Goal: Task Accomplishment & Management: Manage account settings

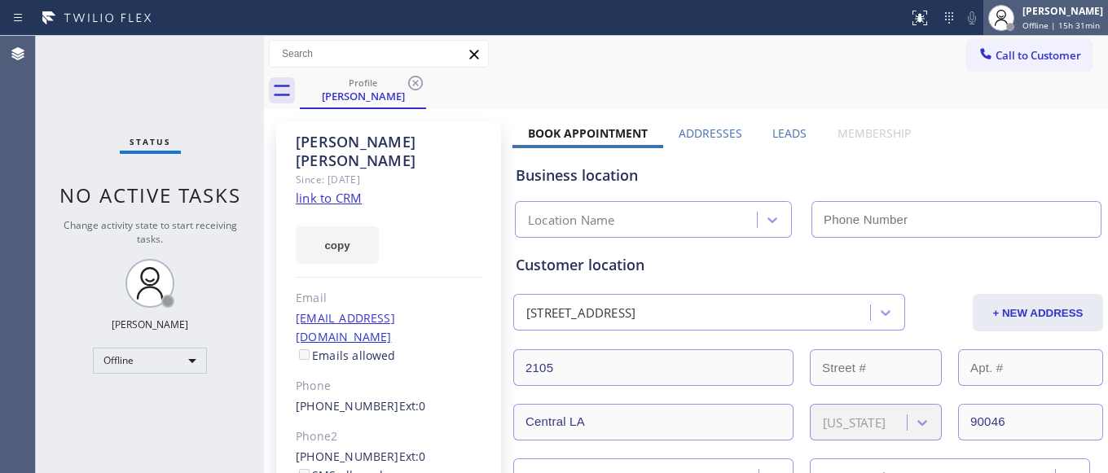
click at [1022, 14] on div "[PERSON_NAME]" at bounding box center [1062, 11] width 81 height 14
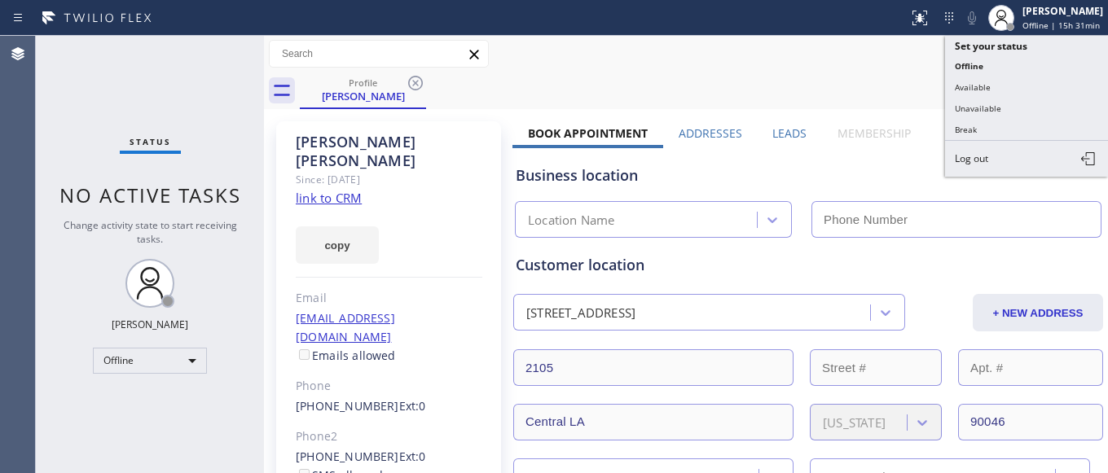
click at [487, 76] on div "Profile [PERSON_NAME]" at bounding box center [704, 90] width 808 height 37
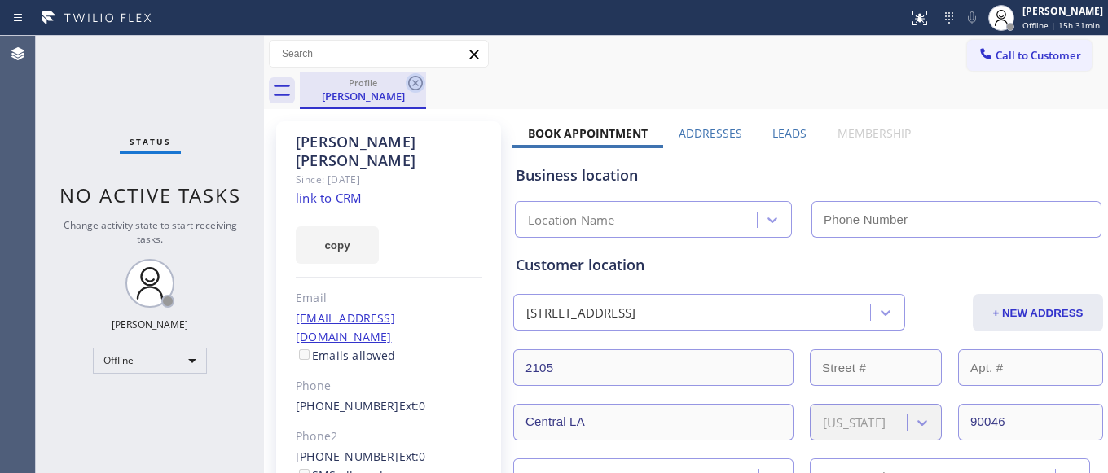
click at [412, 84] on icon at bounding box center [416, 83] width 20 height 20
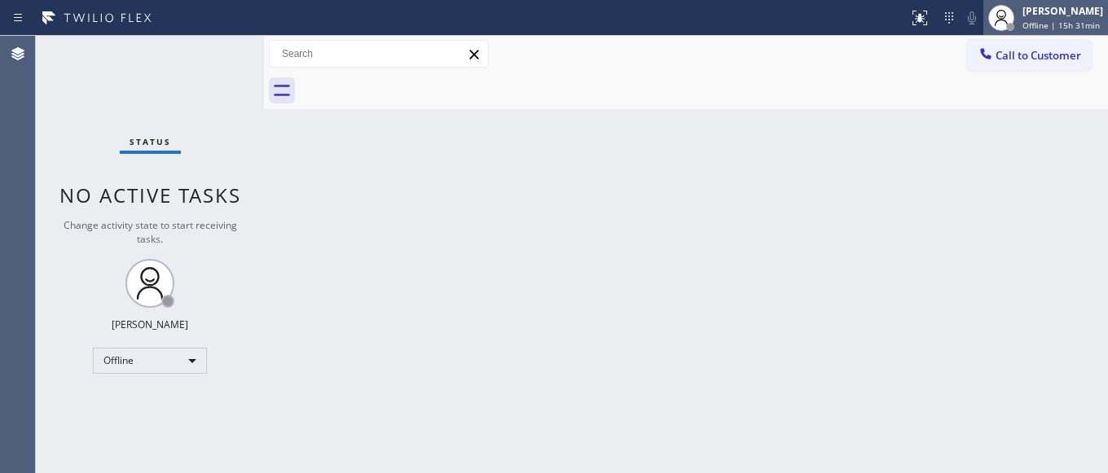
click at [1022, 24] on span "Offline | 15h 31min" at bounding box center [1060, 25] width 77 height 11
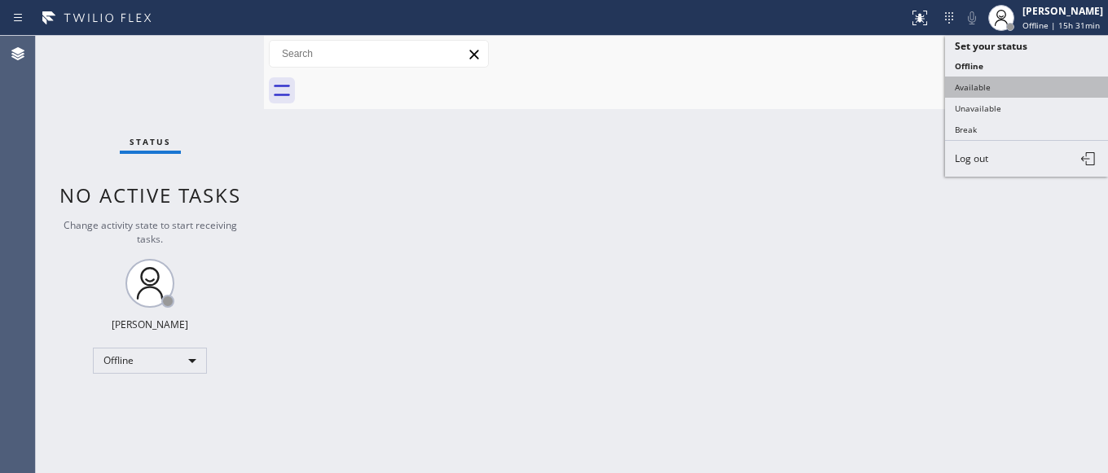
click at [976, 89] on button "Available" at bounding box center [1026, 87] width 163 height 21
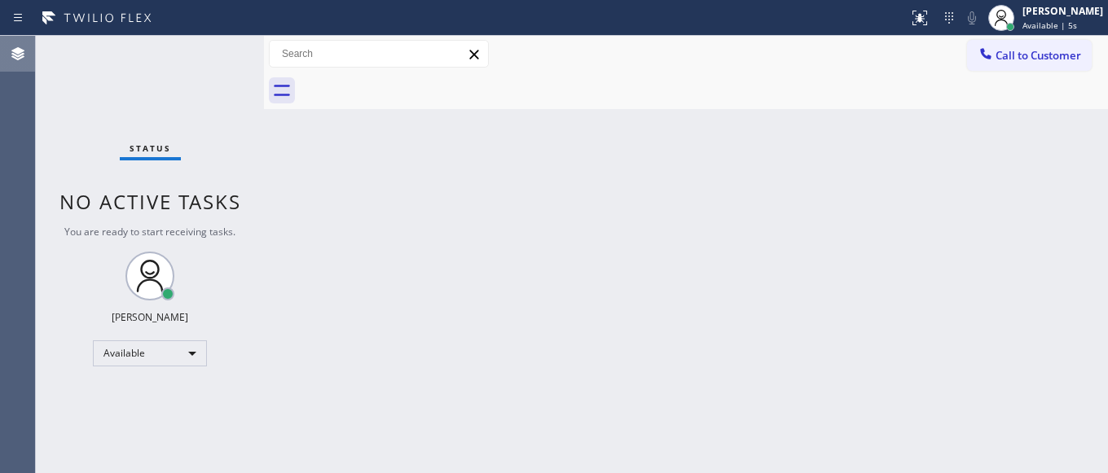
click at [5, 64] on div at bounding box center [18, 53] width 36 height 33
click at [991, 15] on icon at bounding box center [1001, 18] width 20 height 20
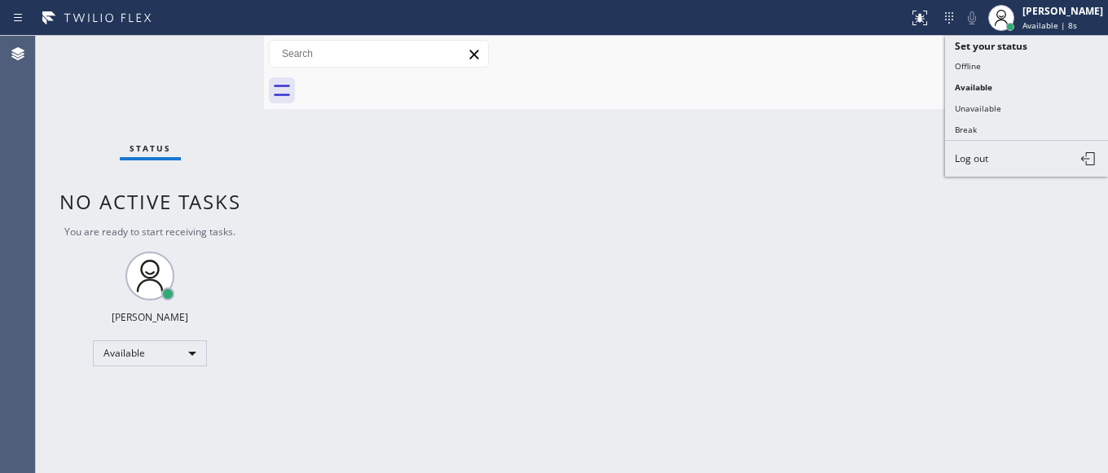
click at [836, 69] on div "Call to Customer Outbound call Location Search location Your caller id phone nu…" at bounding box center [686, 54] width 844 height 37
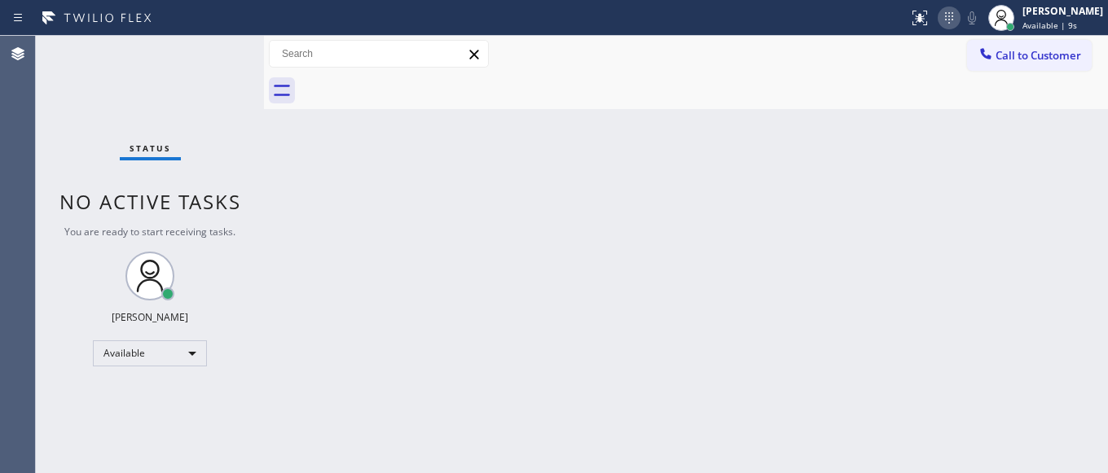
click at [939, 18] on icon at bounding box center [949, 18] width 20 height 20
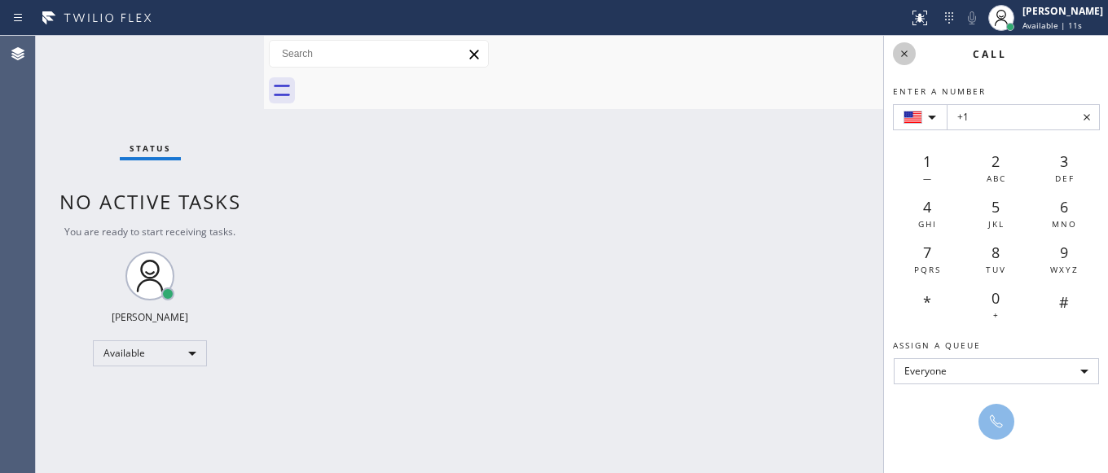
click at [900, 50] on icon at bounding box center [904, 54] width 20 height 20
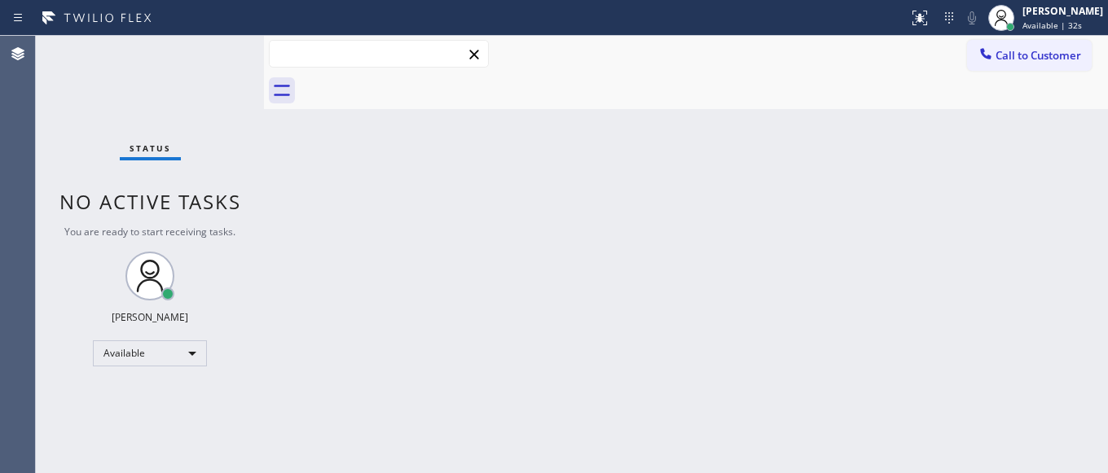
click at [290, 60] on input "text" at bounding box center [379, 54] width 218 height 26
click at [342, 93] on div at bounding box center [704, 90] width 808 height 37
click at [12, 56] on icon at bounding box center [17, 53] width 13 height 13
click at [1019, 15] on div "[PERSON_NAME] Available | 6:08" at bounding box center [1063, 17] width 89 height 29
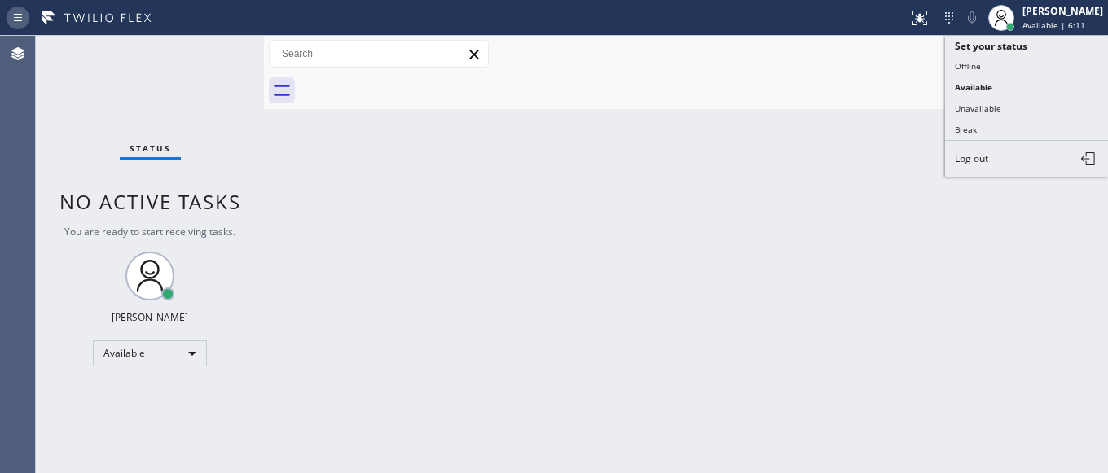
click at [20, 13] on icon at bounding box center [18, 18] width 20 height 20
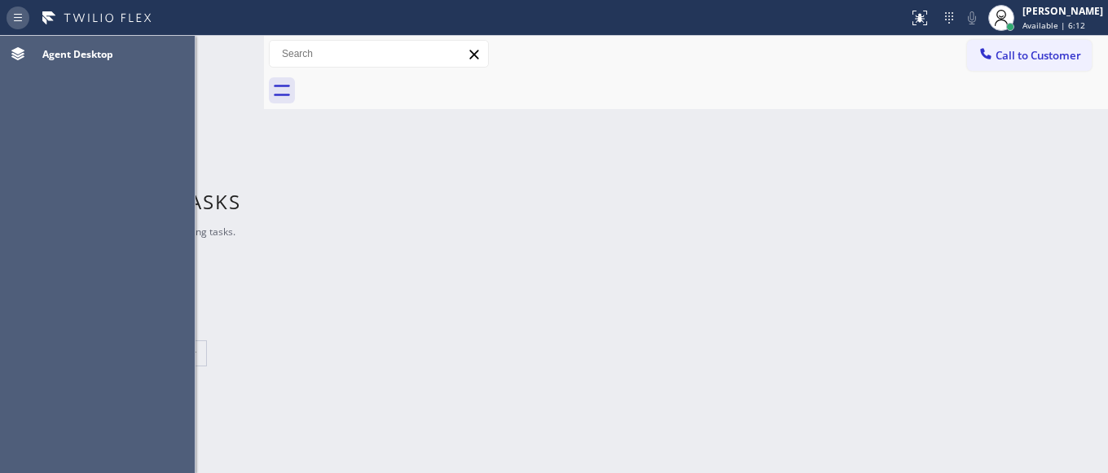
click at [20, 13] on icon at bounding box center [18, 18] width 20 height 20
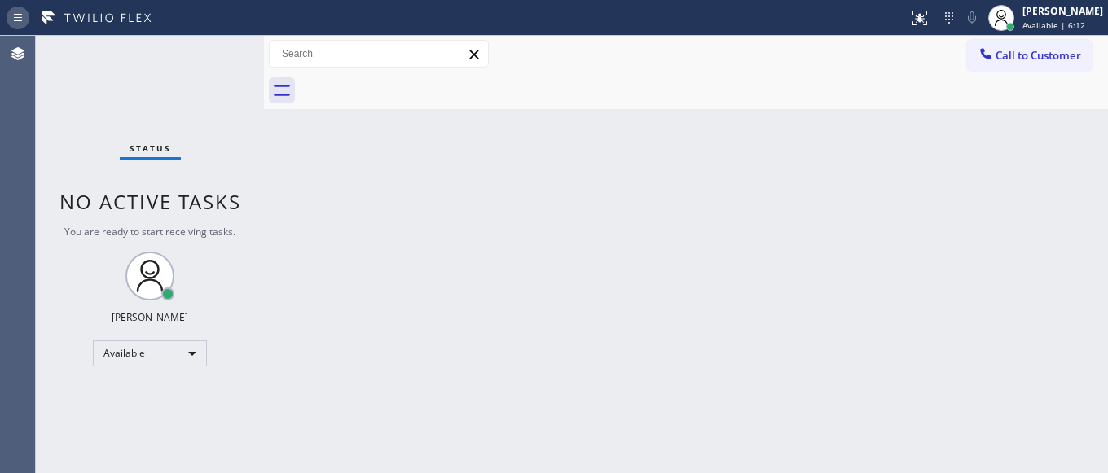
click at [20, 13] on icon at bounding box center [18, 18] width 20 height 20
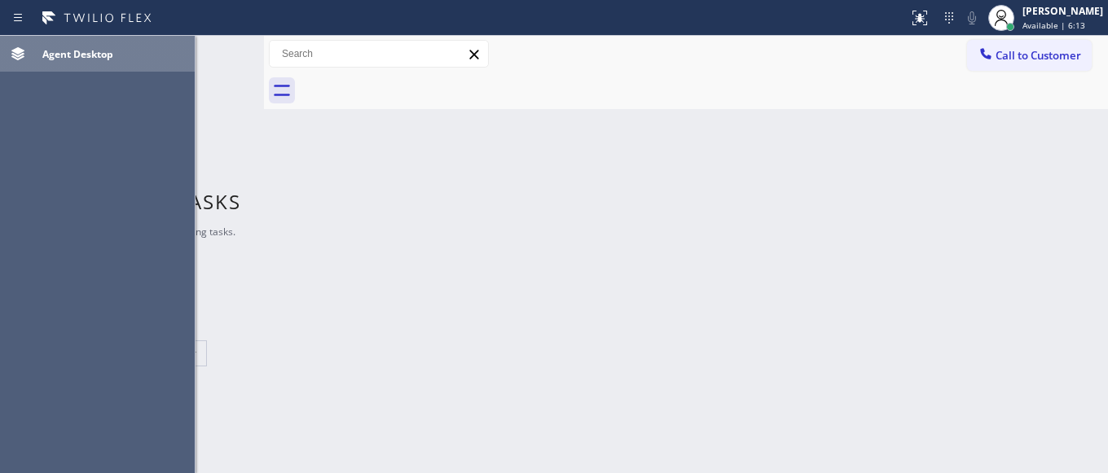
click at [24, 51] on icon at bounding box center [18, 54] width 20 height 20
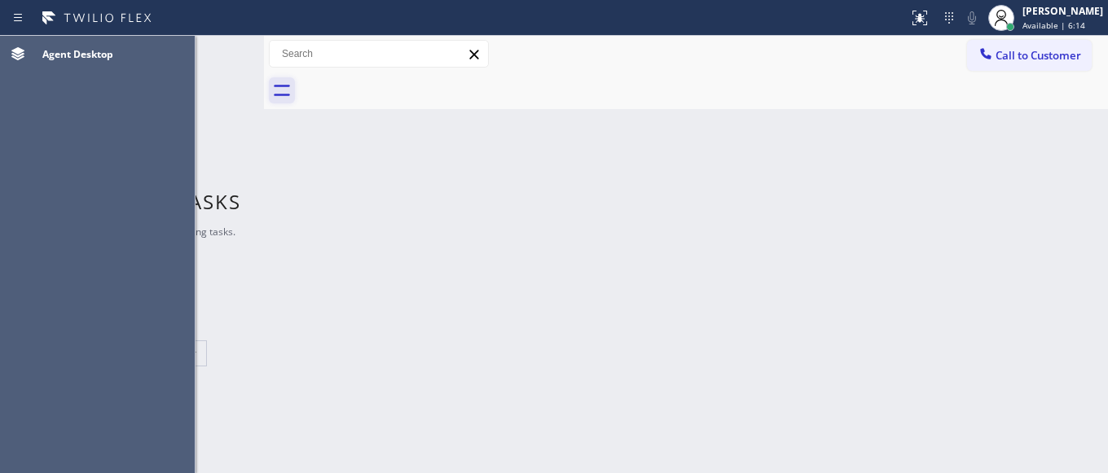
click at [278, 83] on icon at bounding box center [282, 90] width 26 height 26
click at [476, 59] on icon at bounding box center [474, 55] width 20 height 20
click at [472, 52] on icon at bounding box center [473, 54] width 9 height 9
click at [16, 25] on icon at bounding box center [18, 18] width 20 height 20
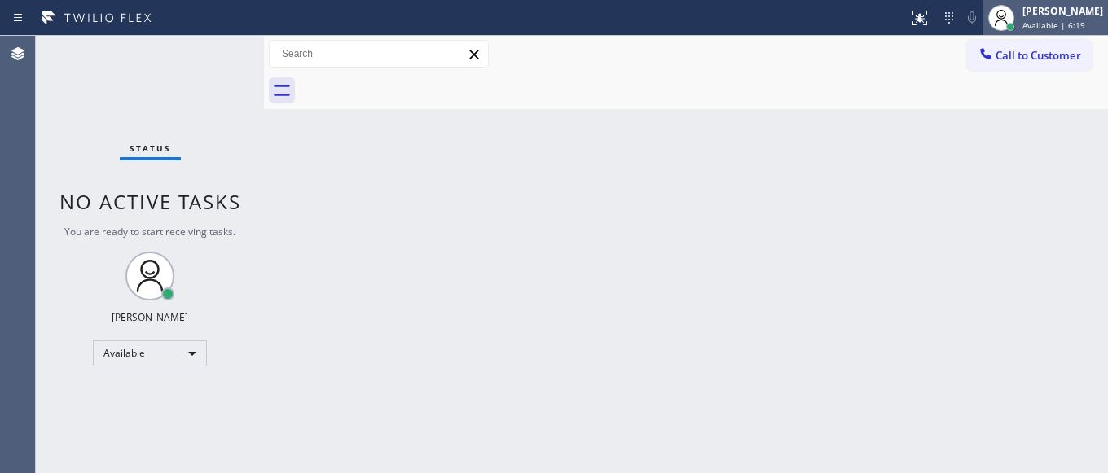
click at [1022, 14] on div "[PERSON_NAME]" at bounding box center [1062, 11] width 81 height 14
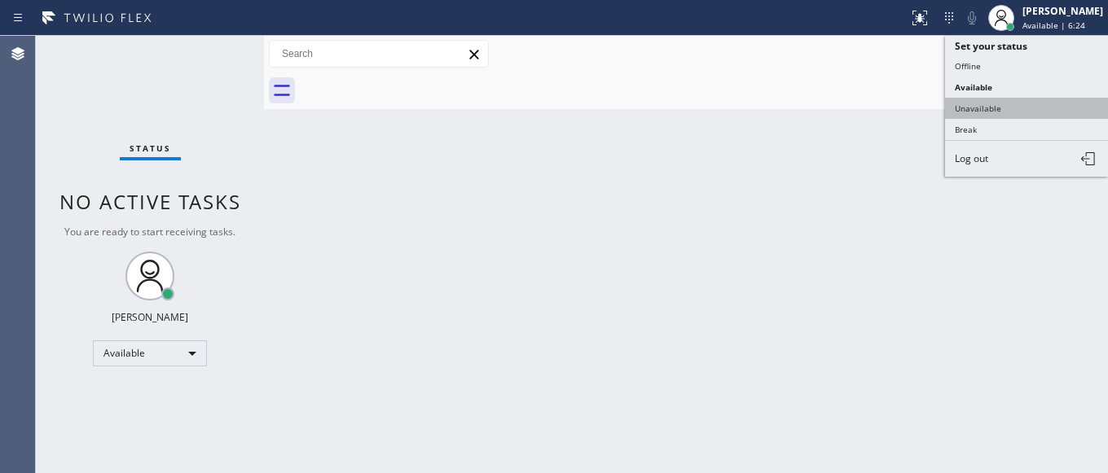
click at [969, 100] on button "Unavailable" at bounding box center [1026, 108] width 163 height 21
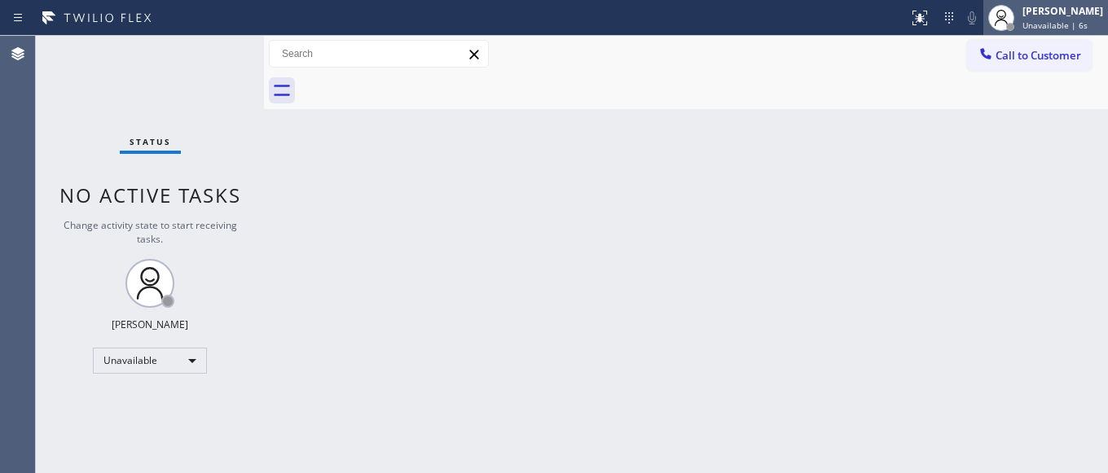
click at [1022, 16] on div "[PERSON_NAME]" at bounding box center [1062, 11] width 81 height 14
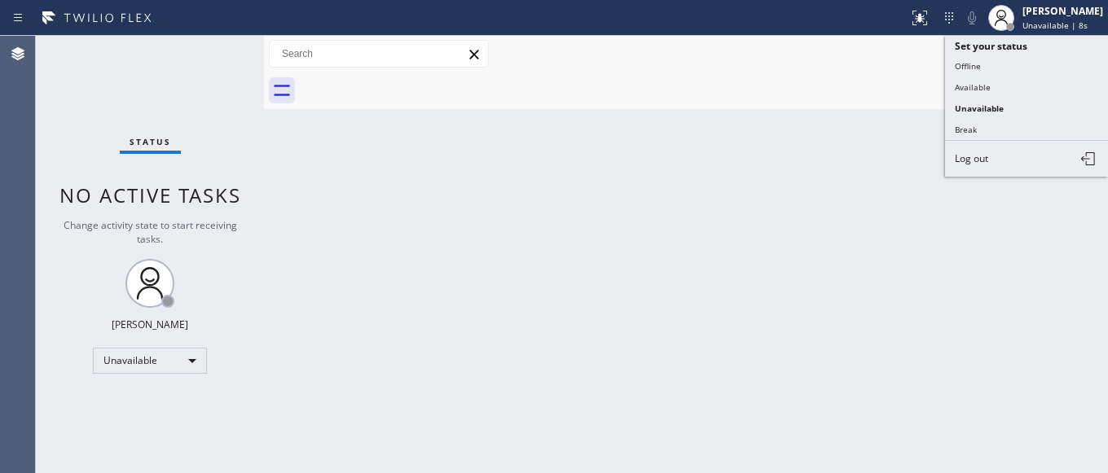
click at [885, 79] on div at bounding box center [704, 90] width 808 height 37
